Goal: Information Seeking & Learning: Check status

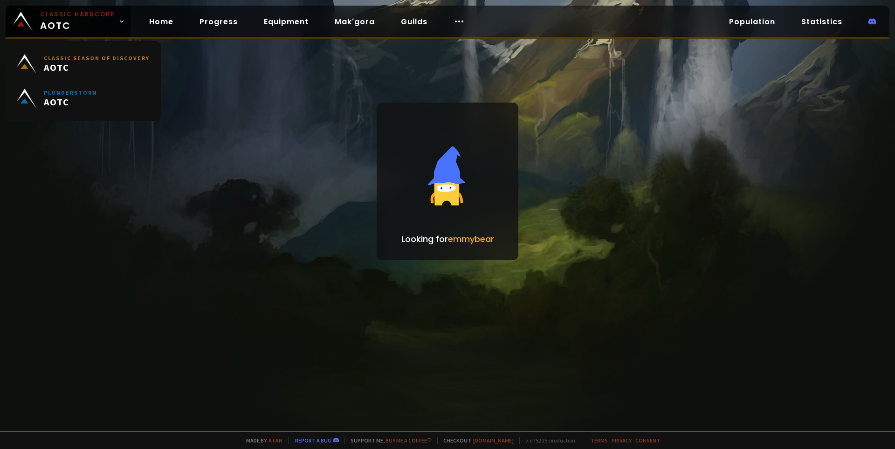
click at [65, 16] on small "Classic Hardcore" at bounding box center [77, 14] width 75 height 8
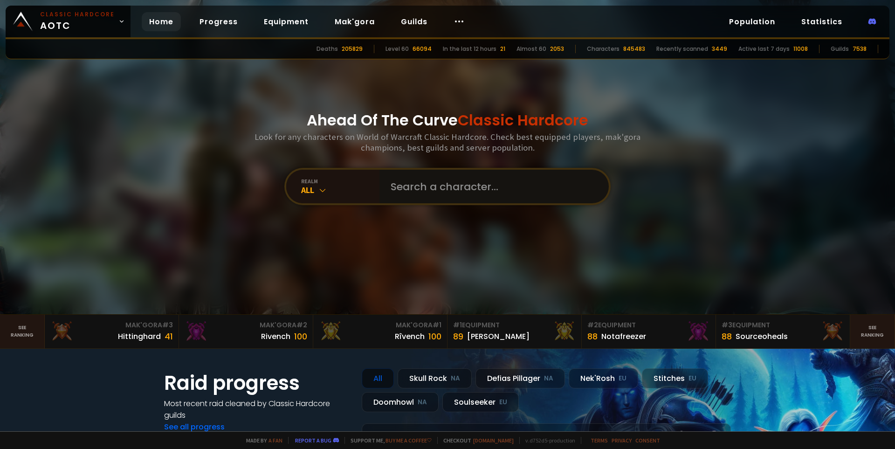
click at [424, 184] on input "text" at bounding box center [491, 187] width 213 height 34
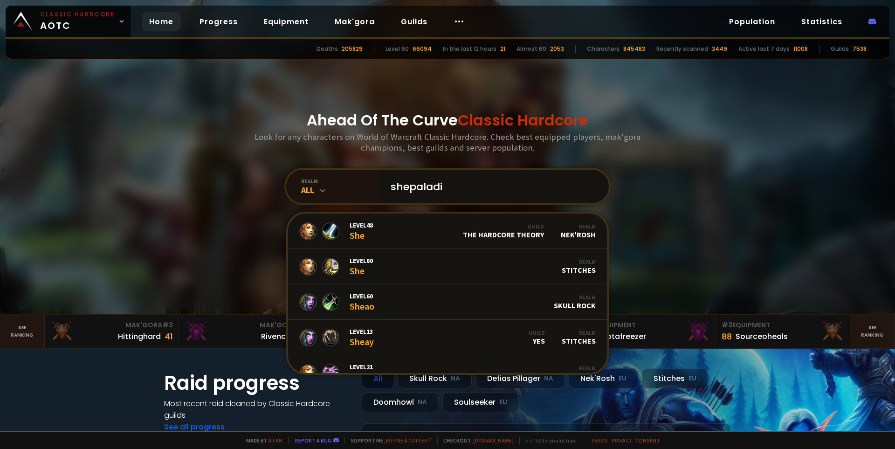
type input "shepaladin"
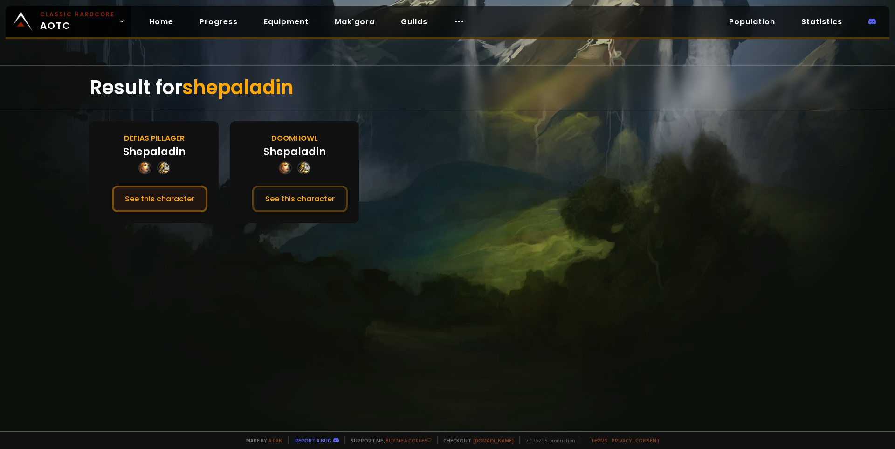
click at [156, 195] on button "See this character" at bounding box center [160, 199] width 96 height 27
click at [283, 193] on button "See this character" at bounding box center [300, 199] width 96 height 27
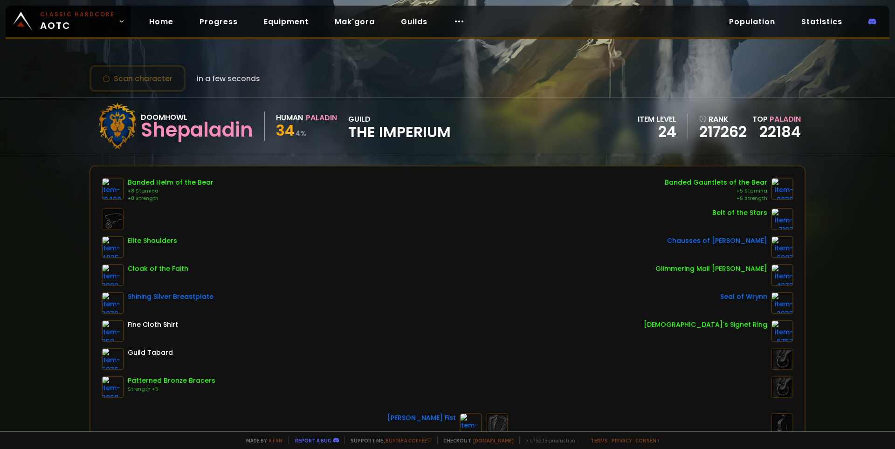
click at [376, 128] on span "The Imperium" at bounding box center [399, 132] width 103 height 14
click at [400, 131] on span "The Imperium" at bounding box center [399, 132] width 103 height 14
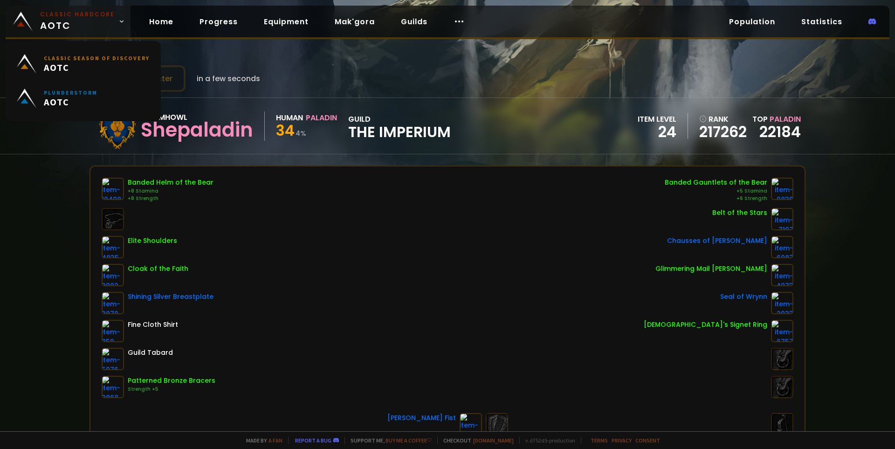
click at [66, 12] on small "Classic Hardcore" at bounding box center [77, 14] width 75 height 8
